Goal: Task Accomplishment & Management: Manage account settings

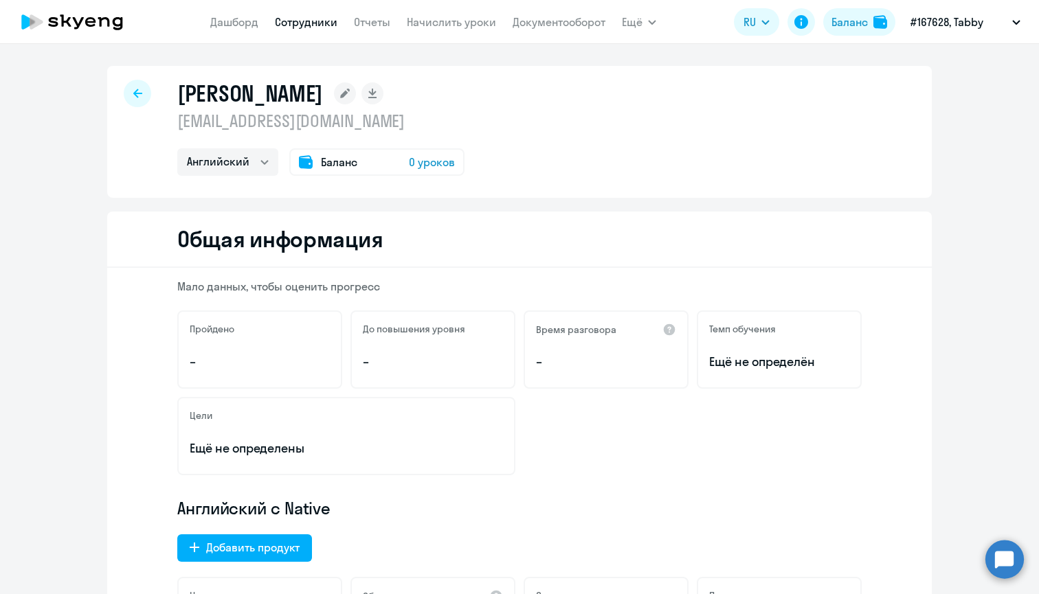
select select "english"
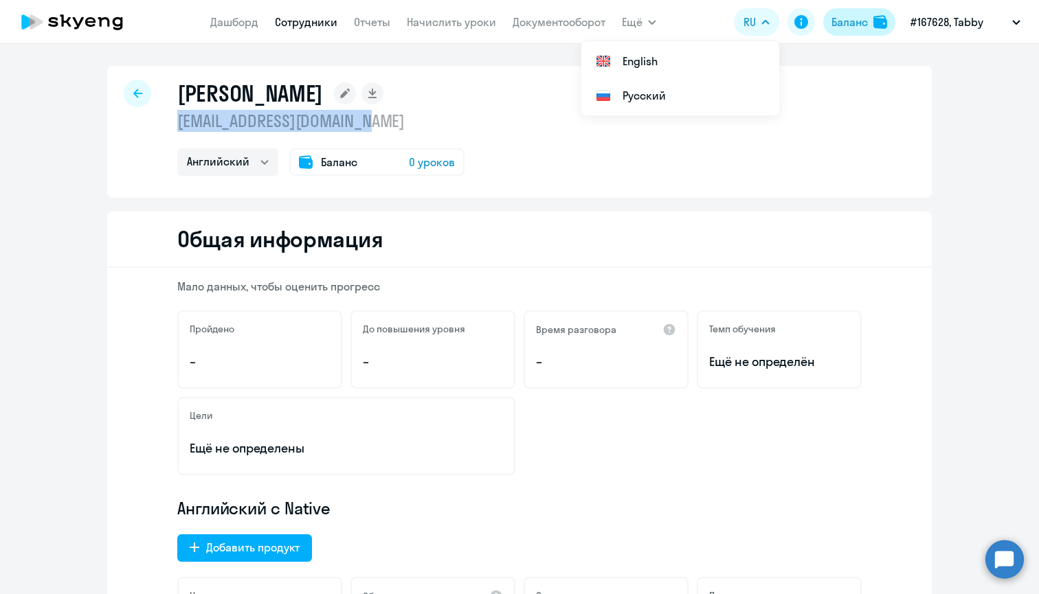
click at [853, 20] on div "Баланс" at bounding box center [849, 22] width 36 height 16
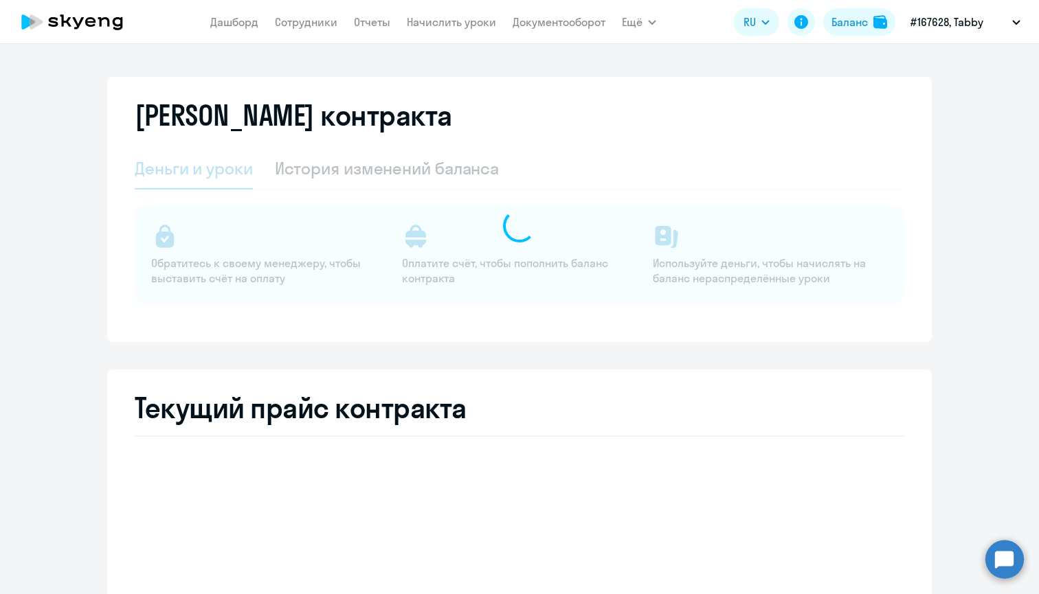
select select "english_adult_not_native_speaker"
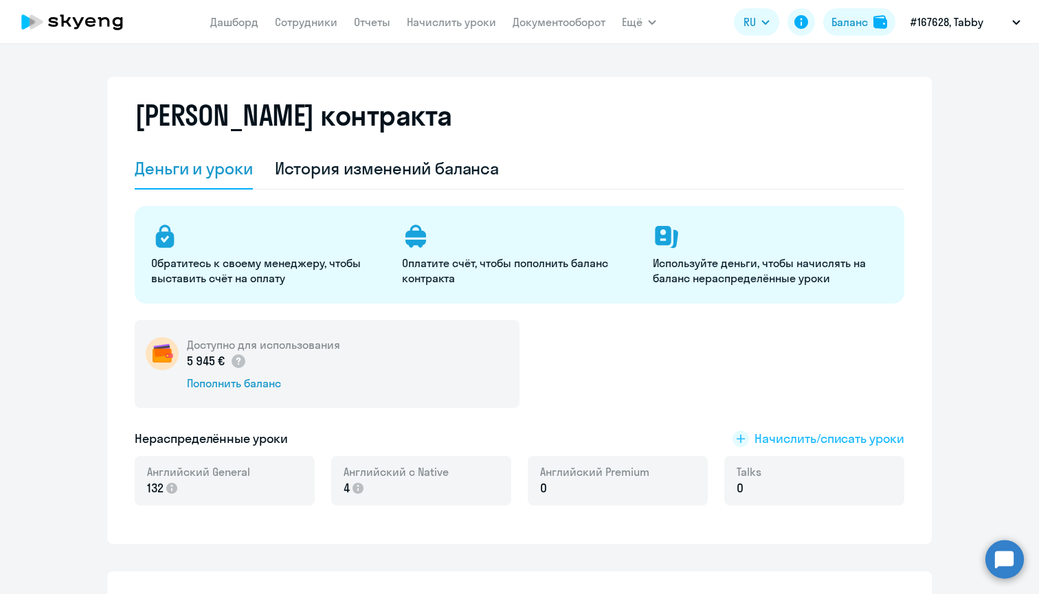
click at [785, 437] on span "Начислить/списать уроки" at bounding box center [830, 439] width 150 height 18
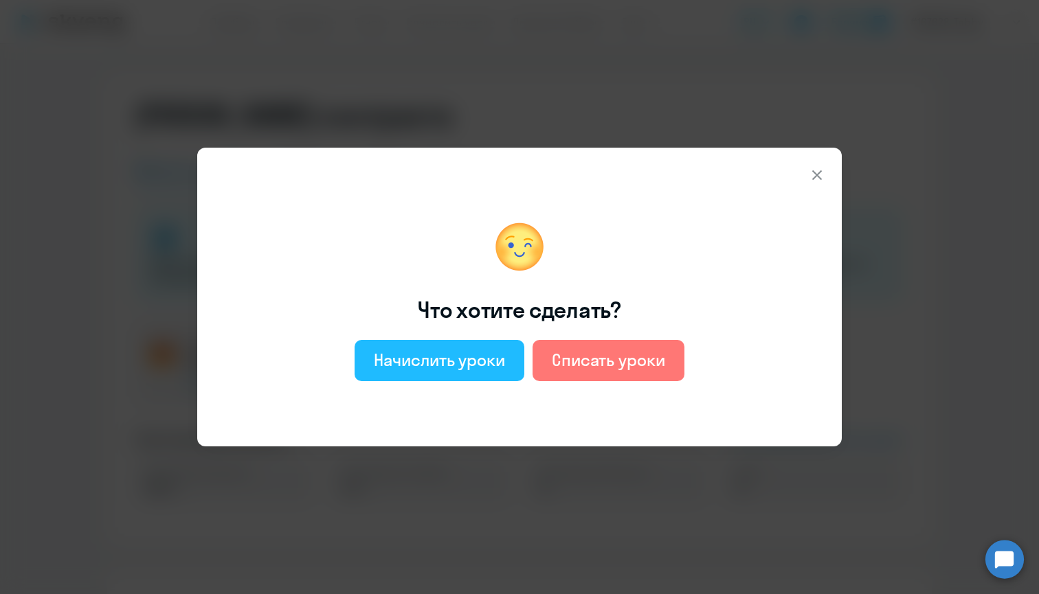
click at [411, 353] on div "Начислить уроки" at bounding box center [439, 360] width 131 height 22
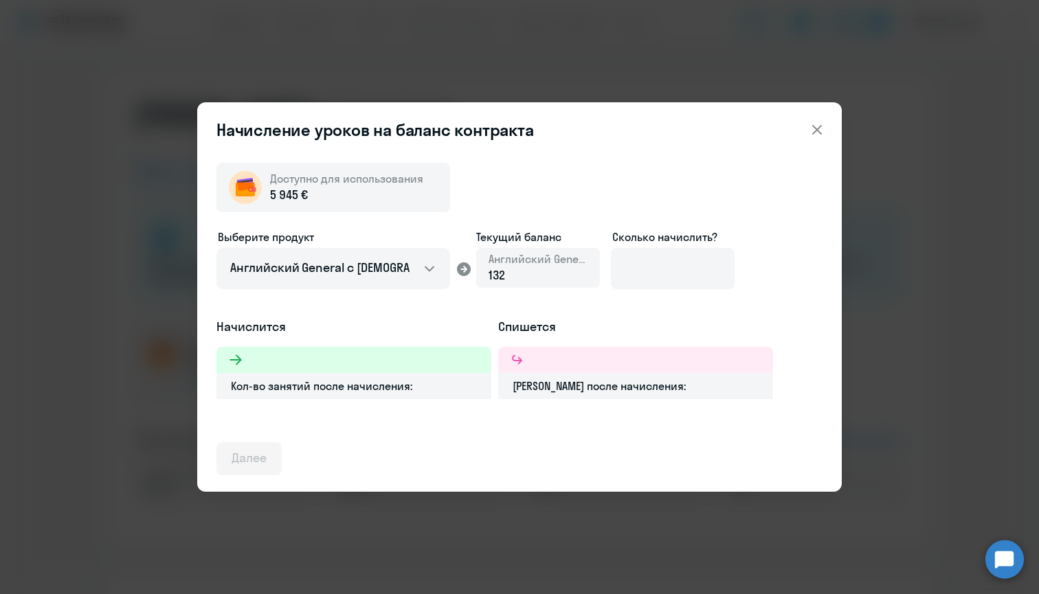
click at [519, 273] on div "132" at bounding box center [538, 276] width 99 height 18
select select "english_adult_native_speaker"
click at [660, 268] on input at bounding box center [673, 268] width 124 height 41
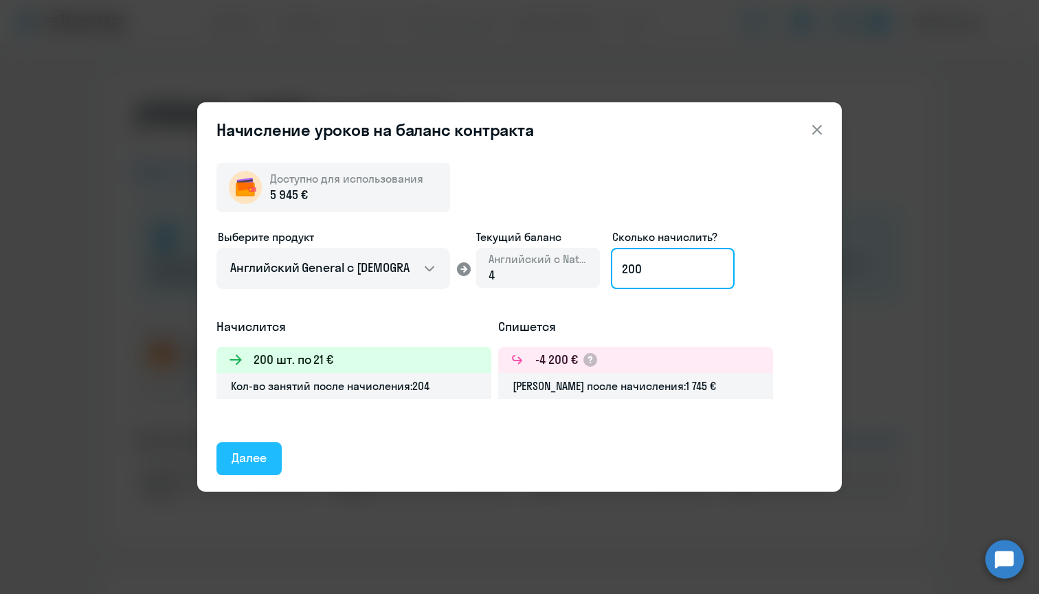
type input "200"
click at [226, 455] on button "Далее" at bounding box center [248, 459] width 65 height 33
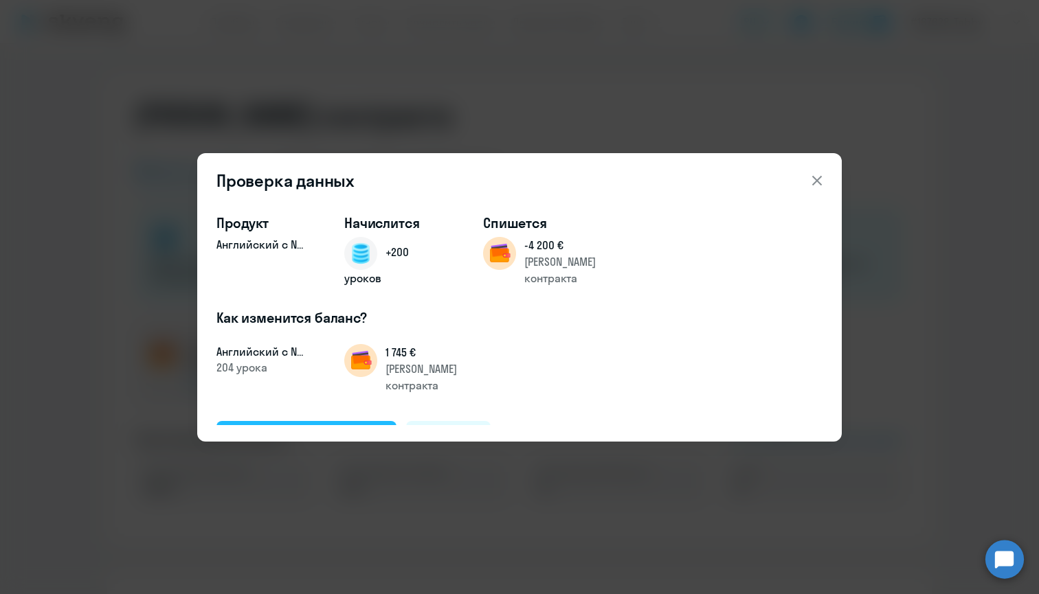
click at [342, 428] on div "Подтвердить и начислить" at bounding box center [307, 437] width 150 height 18
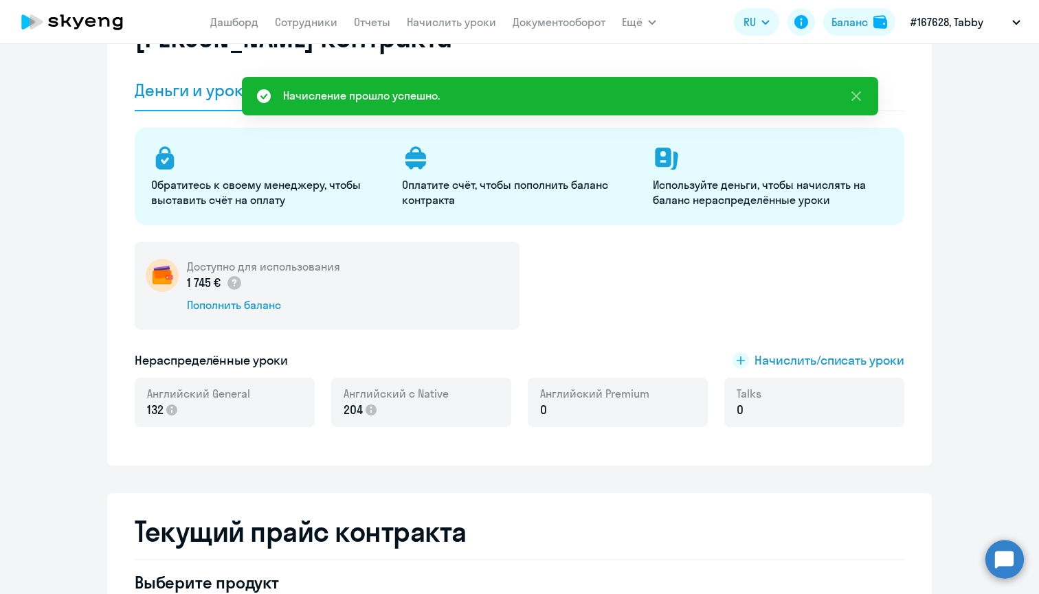
scroll to position [82, 0]
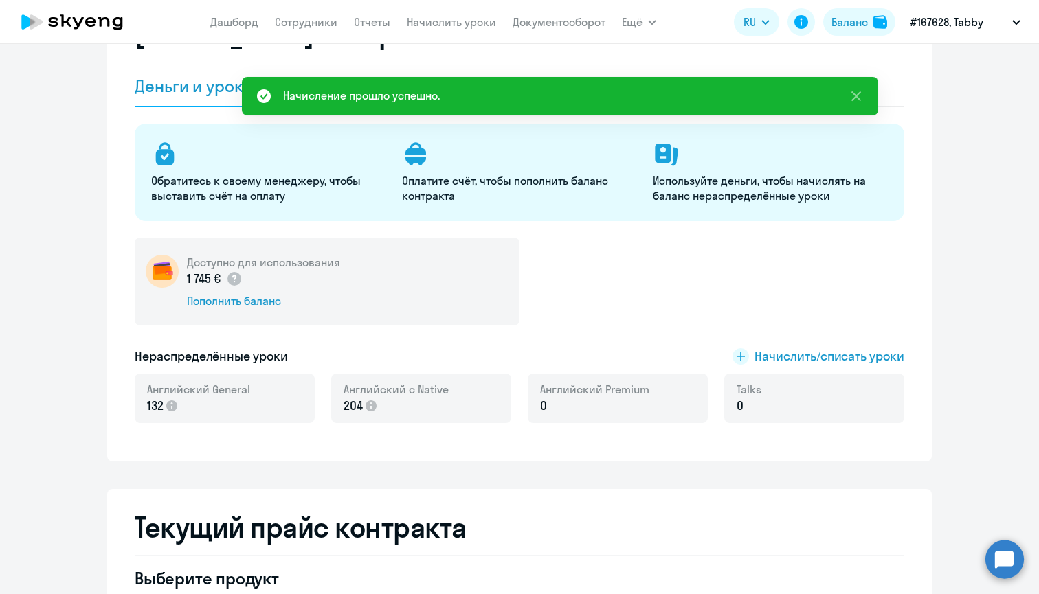
click at [561, 399] on p "0" at bounding box center [594, 406] width 109 height 18
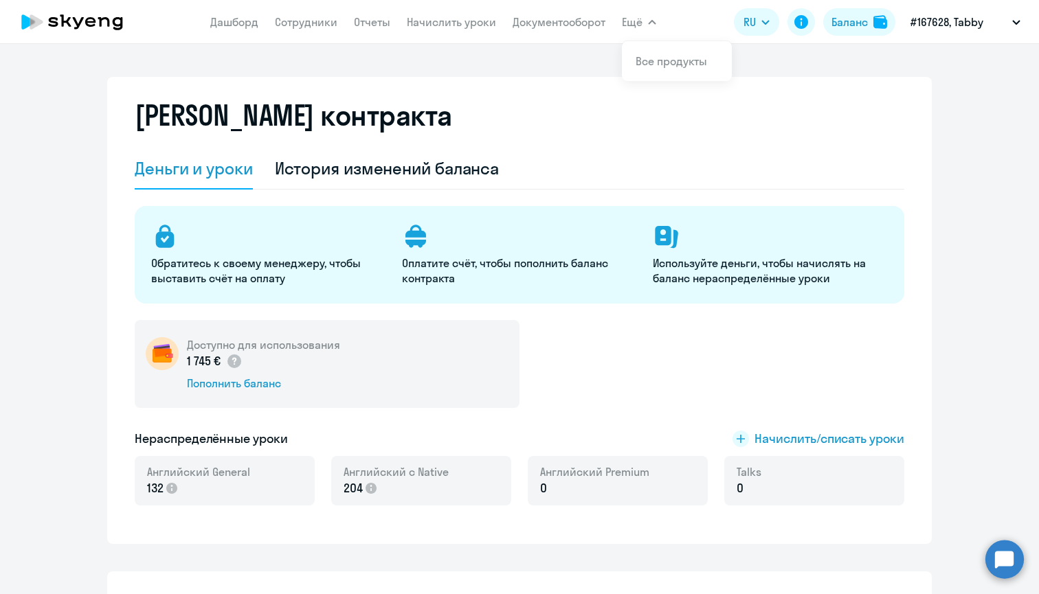
scroll to position [0, 0]
